Goal: Check status

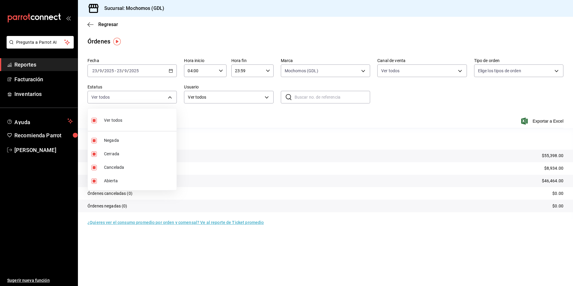
click at [330, 68] on div at bounding box center [286, 143] width 573 height 286
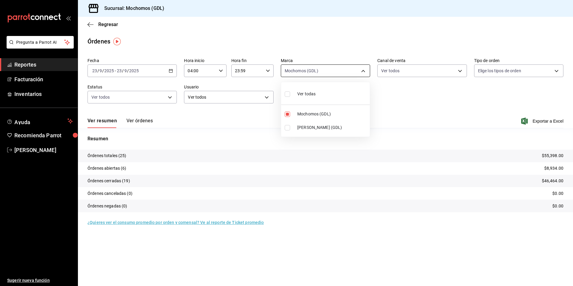
click at [327, 72] on body "Pregunta a Parrot AI Reportes Facturación Inventarios Ayuda Recomienda Parrot […" at bounding box center [286, 143] width 573 height 286
click at [317, 114] on span "Mochomos (GDL)" at bounding box center [332, 114] width 70 height 6
checkbox input "false"
click at [317, 114] on span "Mochomos (GDL)" at bounding box center [332, 114] width 70 height 6
type input "36c25d4a-7cb0-456c-a434-e981d54830bc"
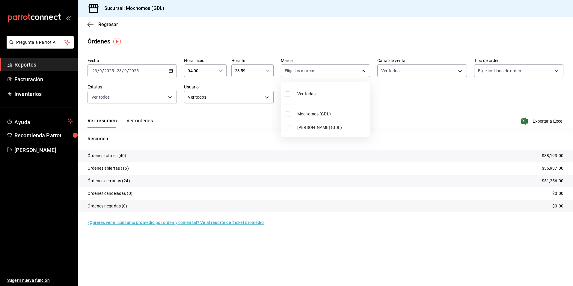
checkbox input "true"
click at [401, 108] on div at bounding box center [286, 143] width 573 height 286
